Goal: Information Seeking & Learning: Learn about a topic

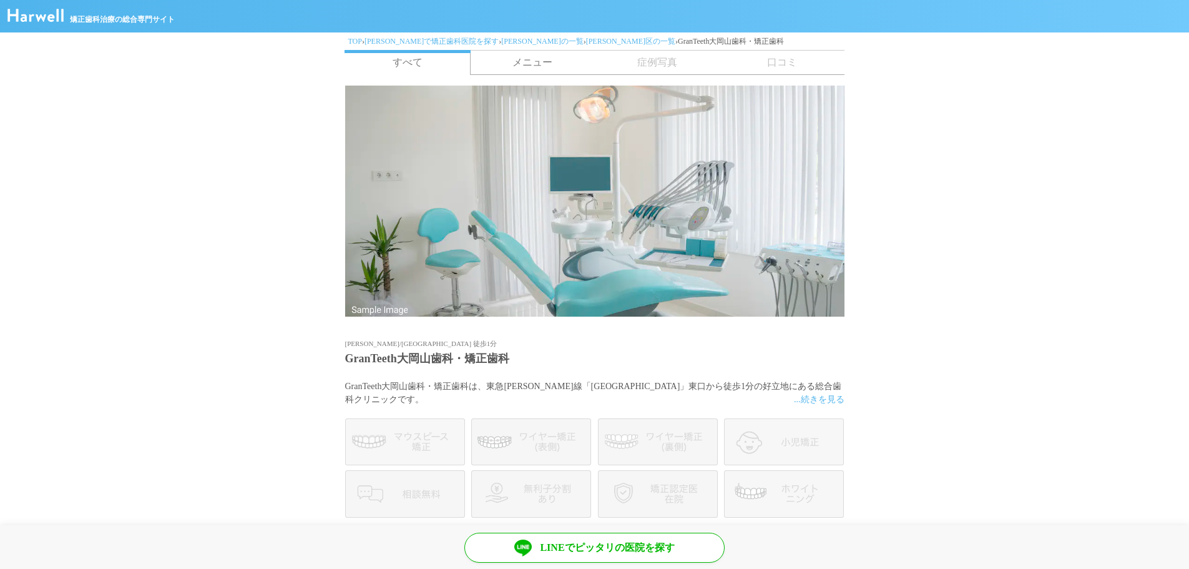
click at [22, 20] on img at bounding box center [35, 15] width 56 height 13
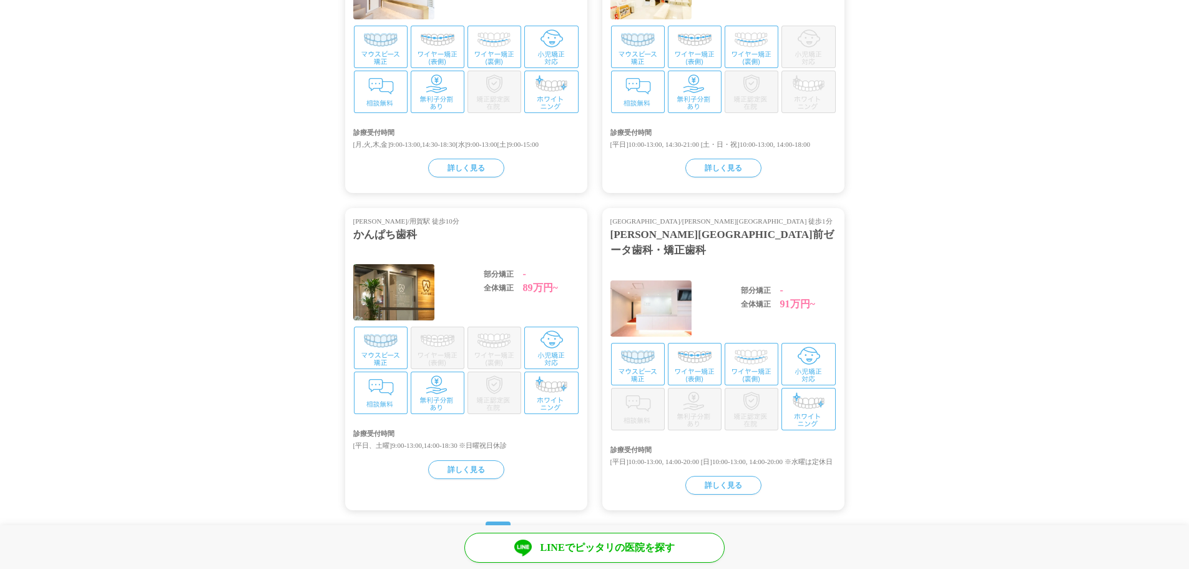
scroll to position [2570, 0]
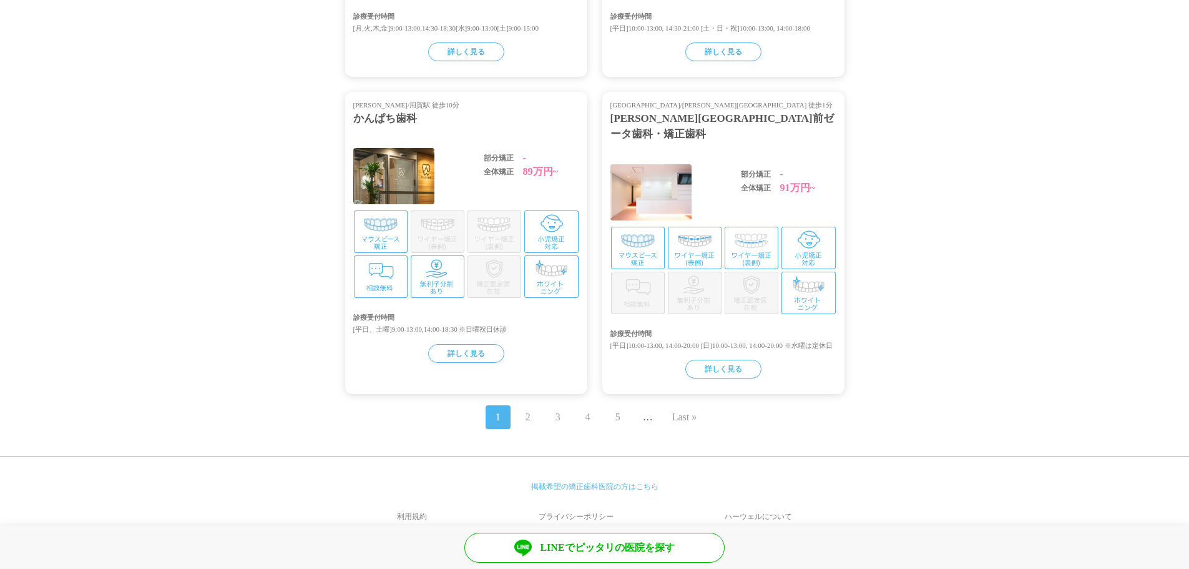
click at [758, 501] on link "ハーウェルについて" at bounding box center [759, 516] width 172 height 30
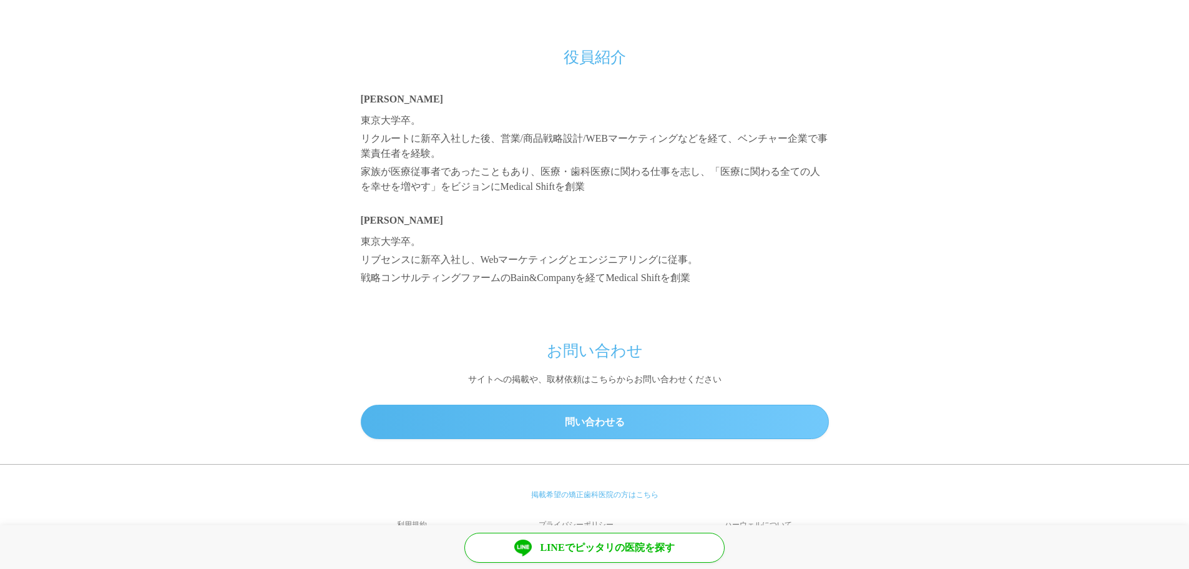
scroll to position [1107, 0]
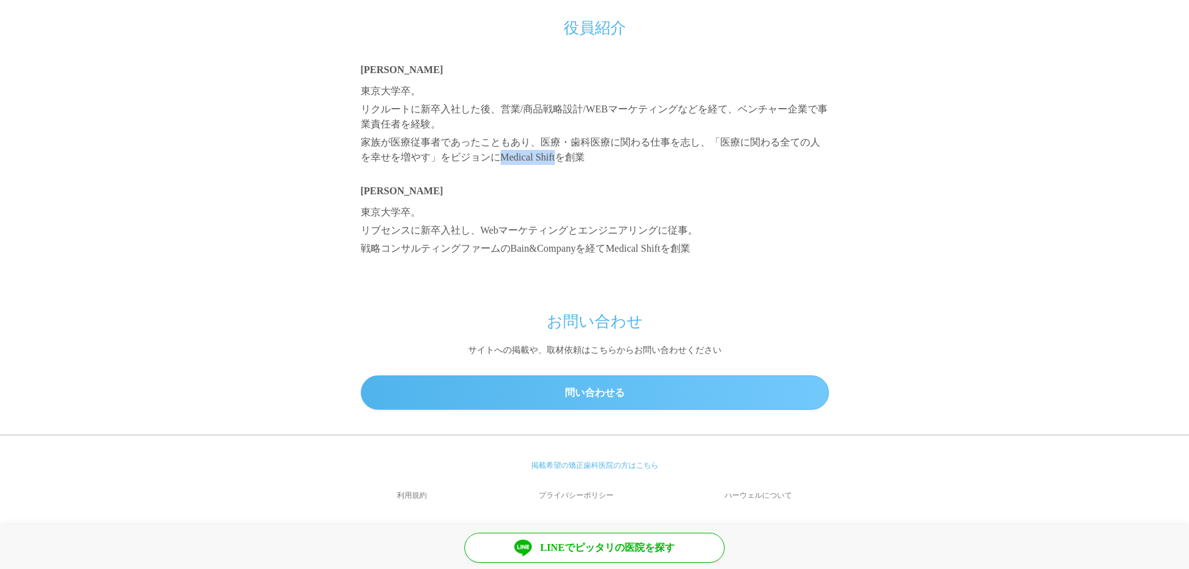
drag, startPoint x: 486, startPoint y: 158, endPoint x: 552, endPoint y: 160, distance: 66.8
click at [552, 160] on p "家族が医療従事者であったこともあり、医療・歯科医療に関わる仕事を志し、「医療に関わる全ての人を幸せを増やす」をビジョンにMedical Shiftを創業" at bounding box center [595, 150] width 468 height 30
copy p "Medical Shift"
